Goal: Navigation & Orientation: Find specific page/section

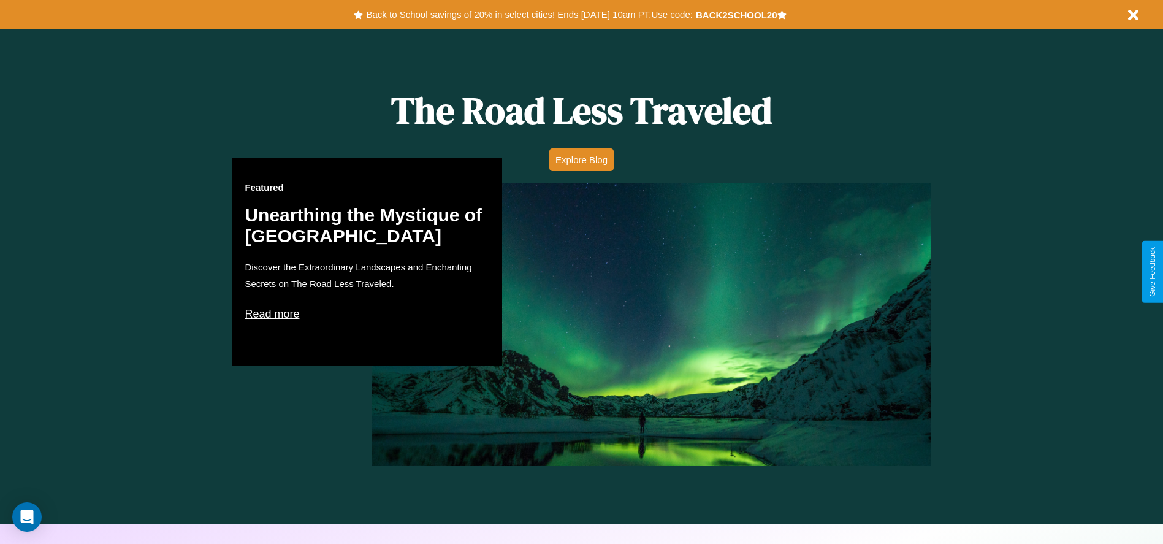
scroll to position [700, 0]
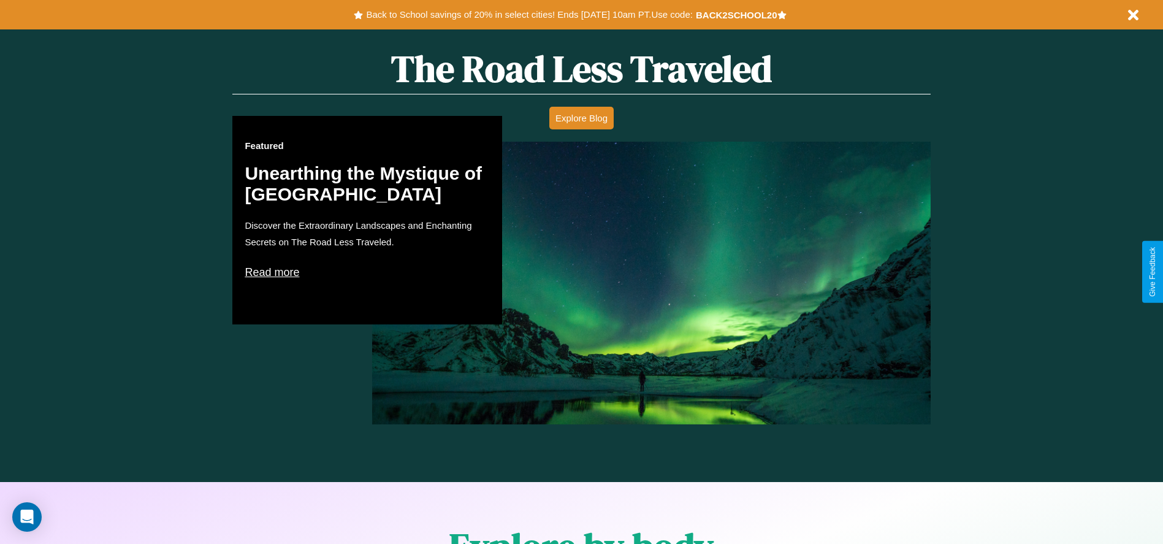
click at [367, 272] on p "Read more" at bounding box center [367, 272] width 245 height 20
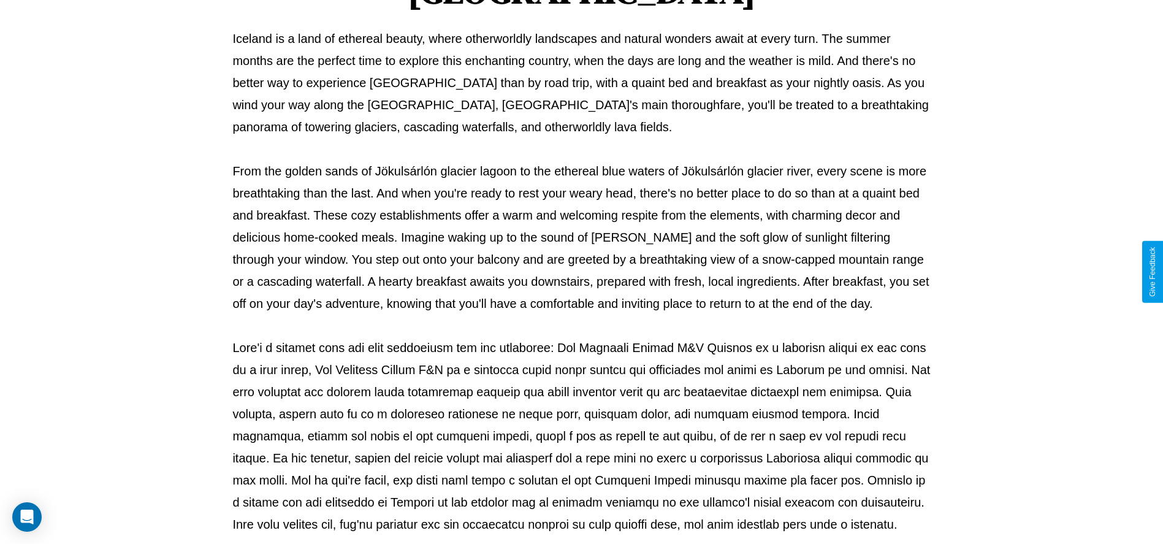
scroll to position [406, 0]
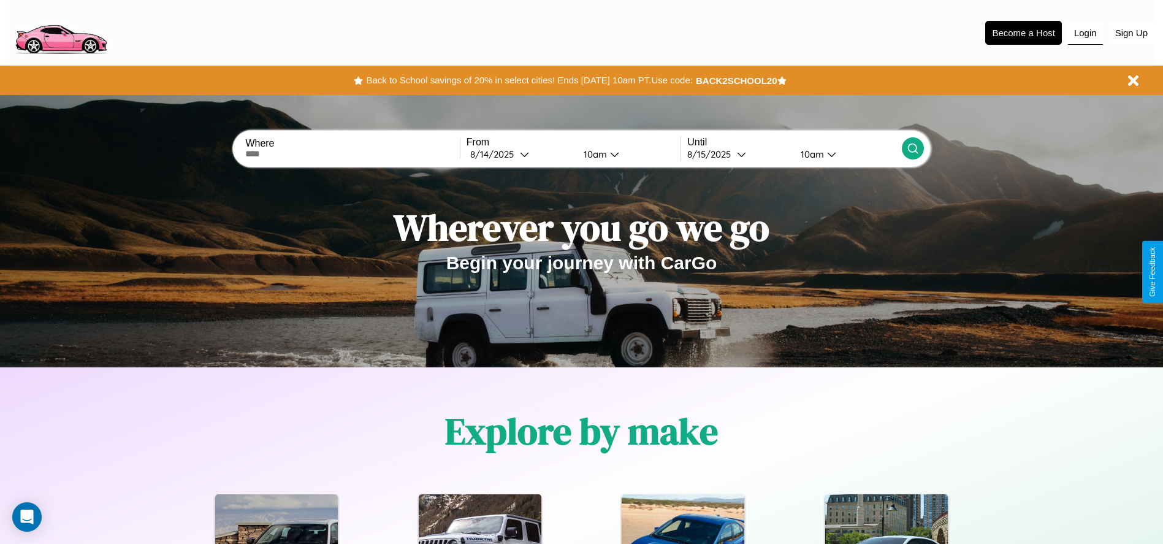
click at [1085, 32] on button "Login" at bounding box center [1085, 32] width 35 height 23
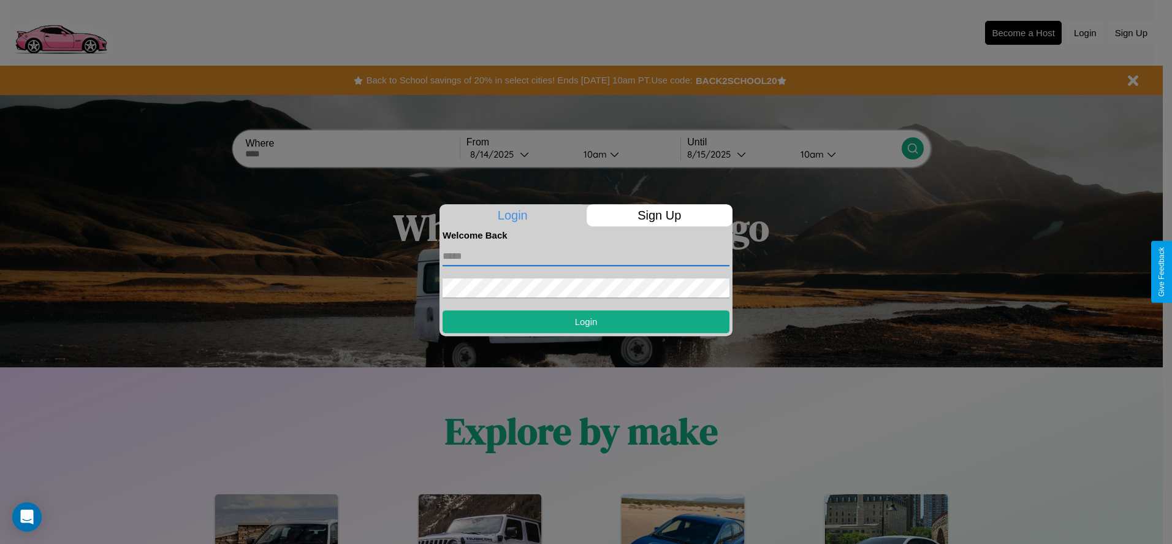
click at [586, 256] on input "text" at bounding box center [586, 256] width 287 height 20
type input "**********"
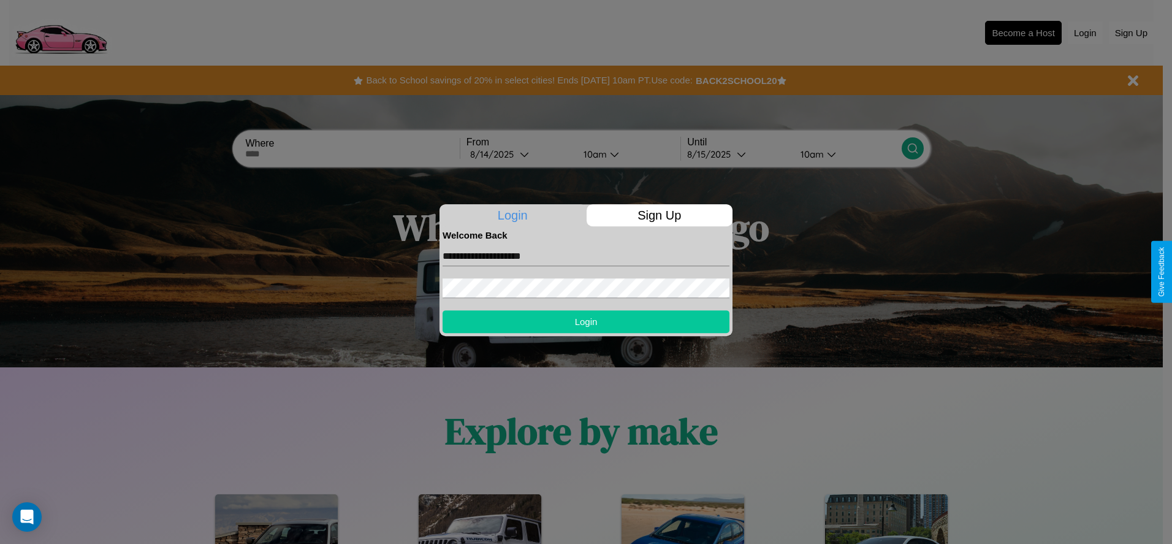
click at [586, 321] on button "Login" at bounding box center [586, 321] width 287 height 23
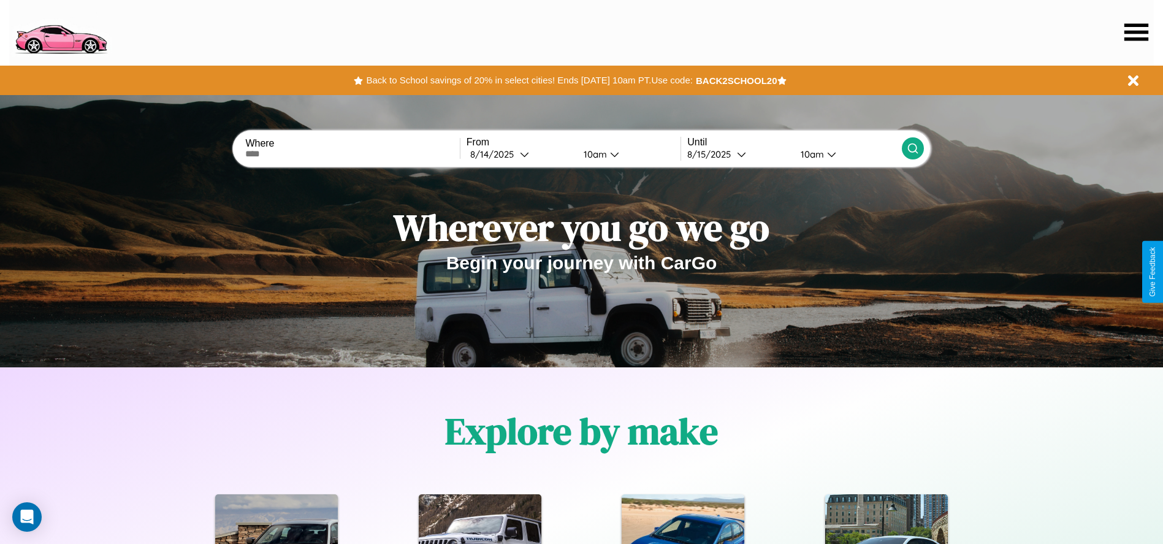
click at [1136, 32] on icon at bounding box center [1136, 31] width 24 height 17
